Goal: Task Accomplishment & Management: Manage account settings

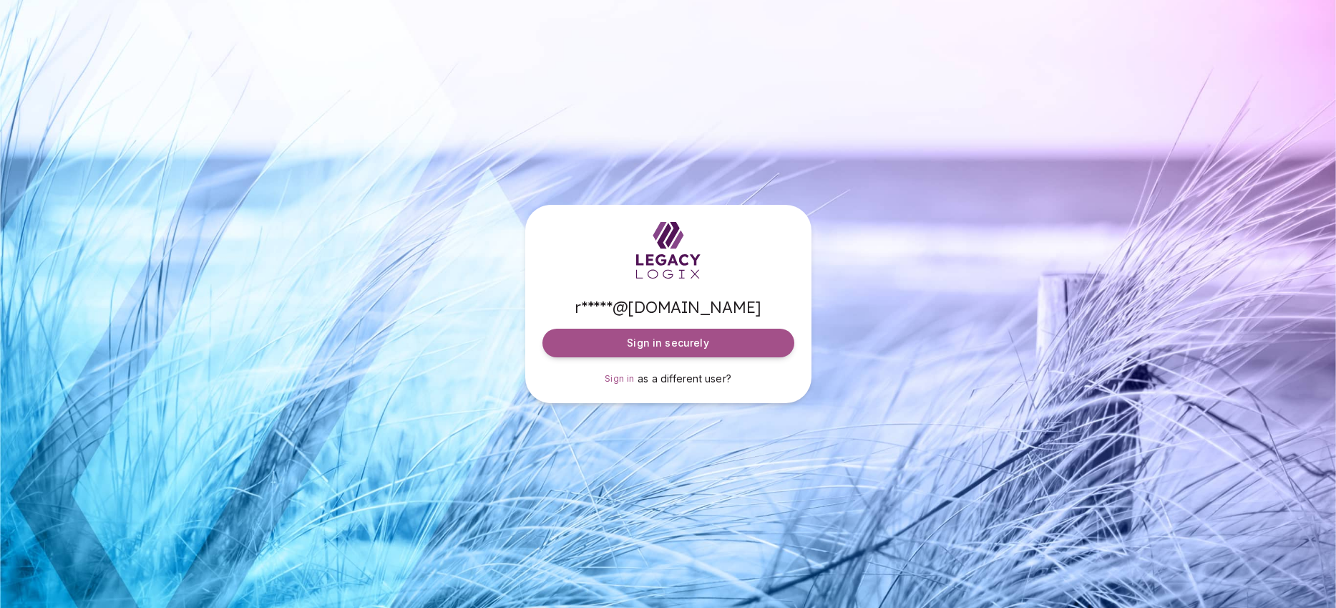
click at [616, 346] on button "Sign in securely" at bounding box center [669, 343] width 252 height 29
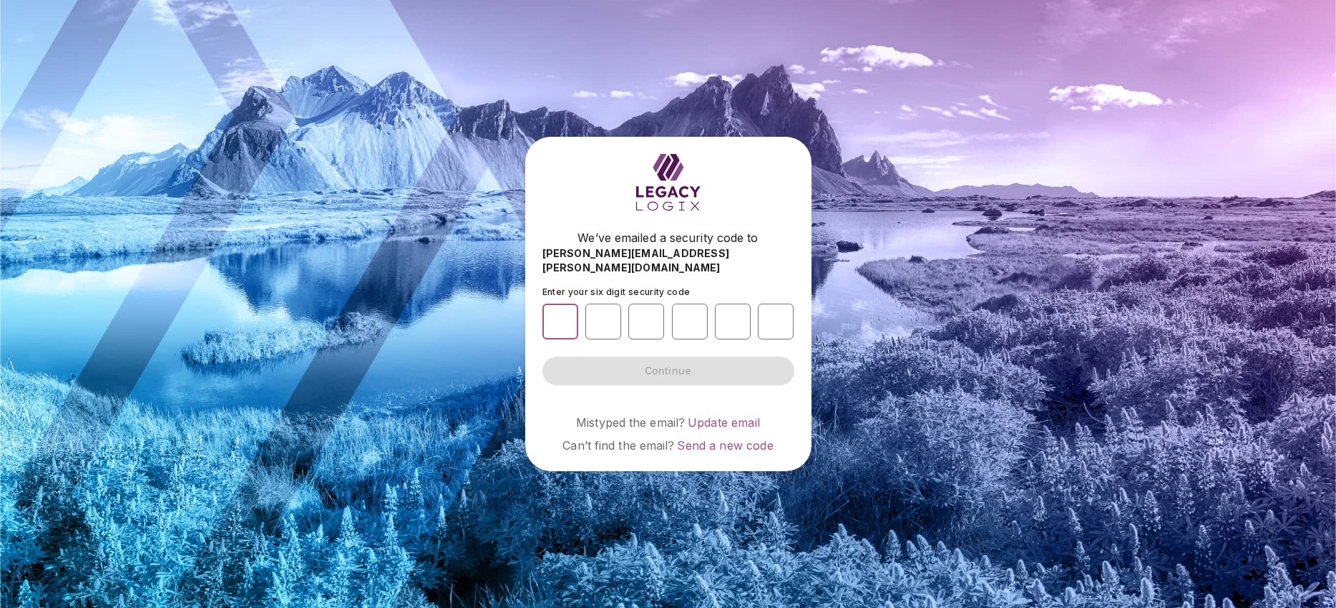
drag, startPoint x: 556, startPoint y: 307, endPoint x: 585, endPoint y: 316, distance: 30.8
click at [556, 307] on input "number" at bounding box center [561, 321] width 36 height 36
type input "*"
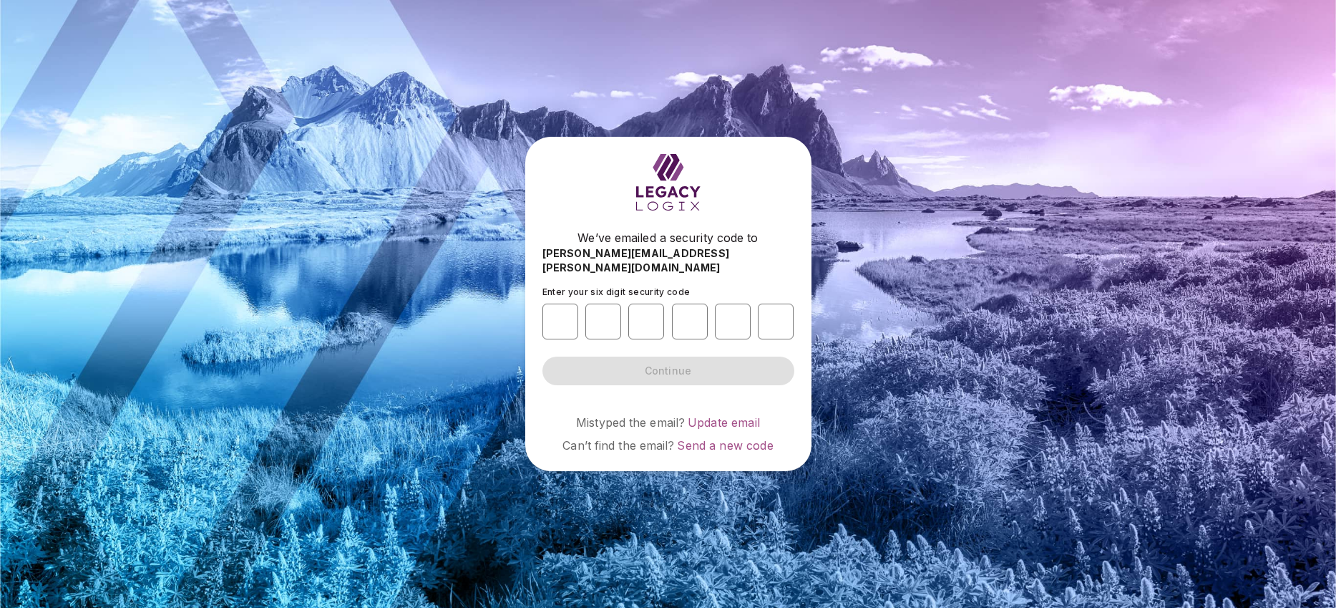
type input "*"
click at [669, 365] on form "Enter your six digit security code * * * * * * Continue" at bounding box center [669, 335] width 252 height 99
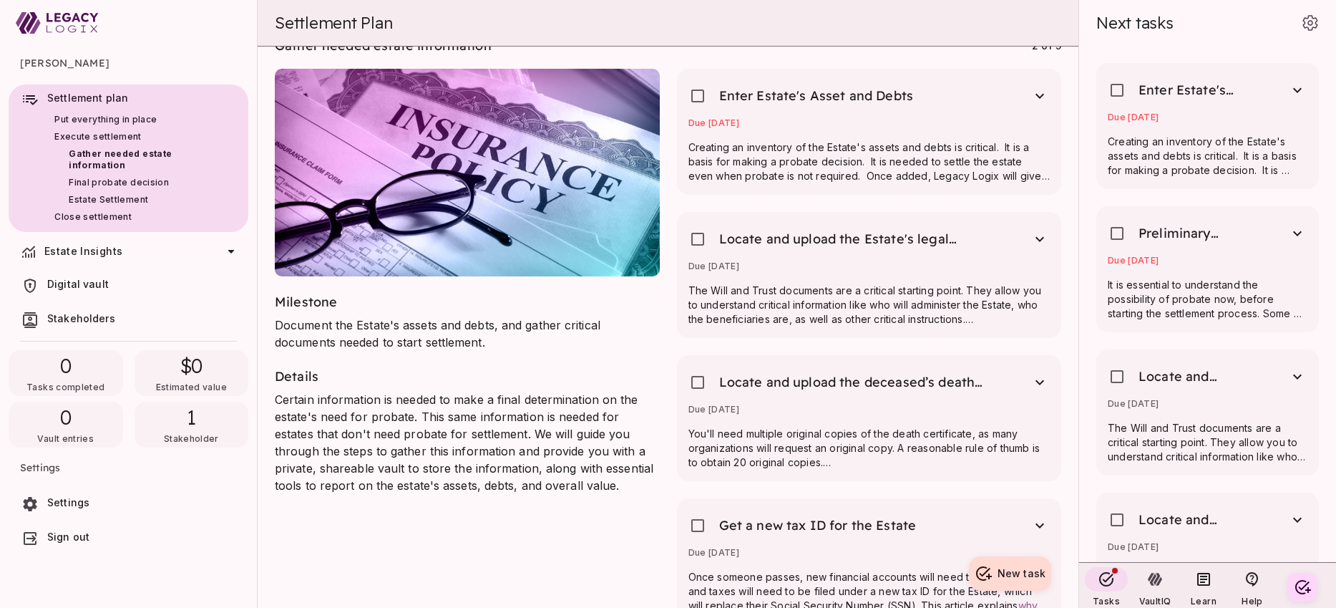
scroll to position [264, 0]
